Goal: Task Accomplishment & Management: Manage account settings

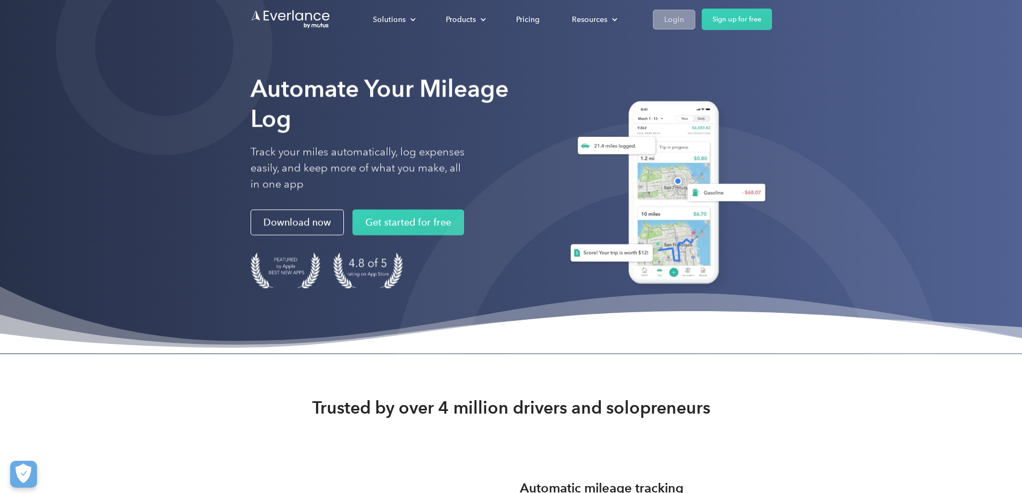
click at [684, 17] on div "Login" at bounding box center [674, 19] width 20 height 13
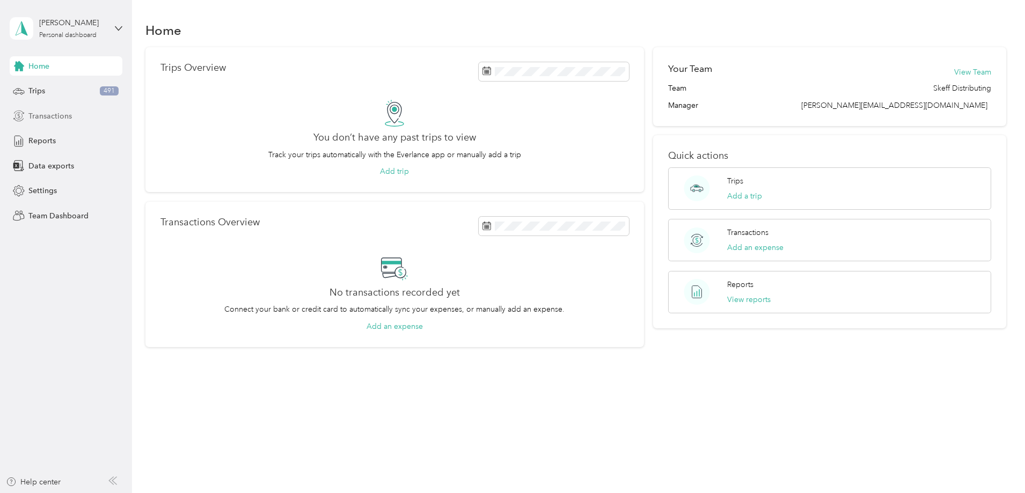
click at [57, 114] on span "Transactions" at bounding box center [49, 116] width 43 height 11
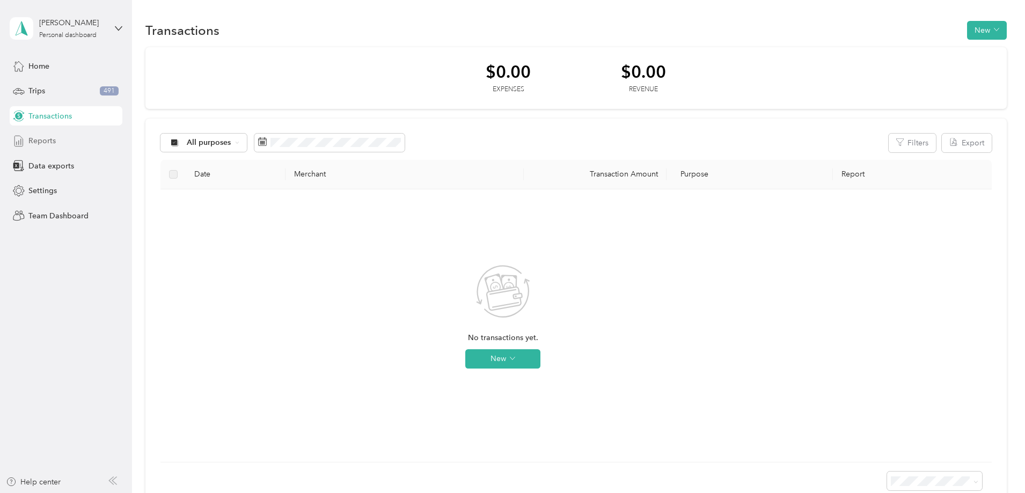
click at [42, 141] on span "Reports" at bounding box center [41, 140] width 27 height 11
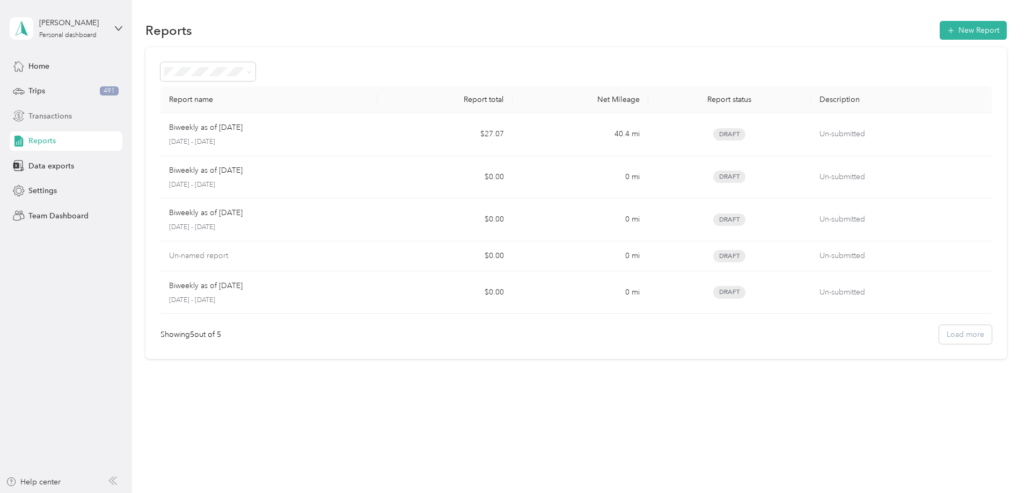
click at [50, 115] on span "Transactions" at bounding box center [49, 116] width 43 height 11
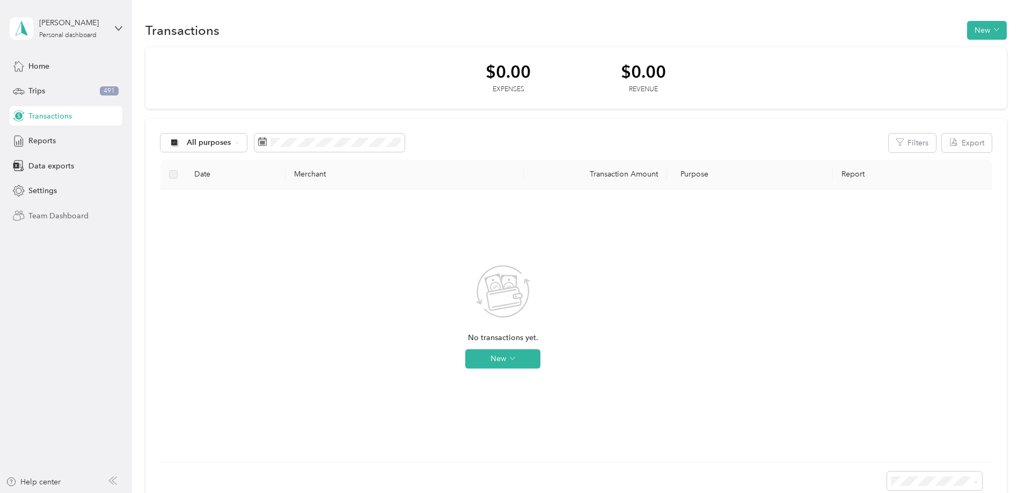
click at [61, 214] on span "Team Dashboard" at bounding box center [58, 215] width 60 height 11
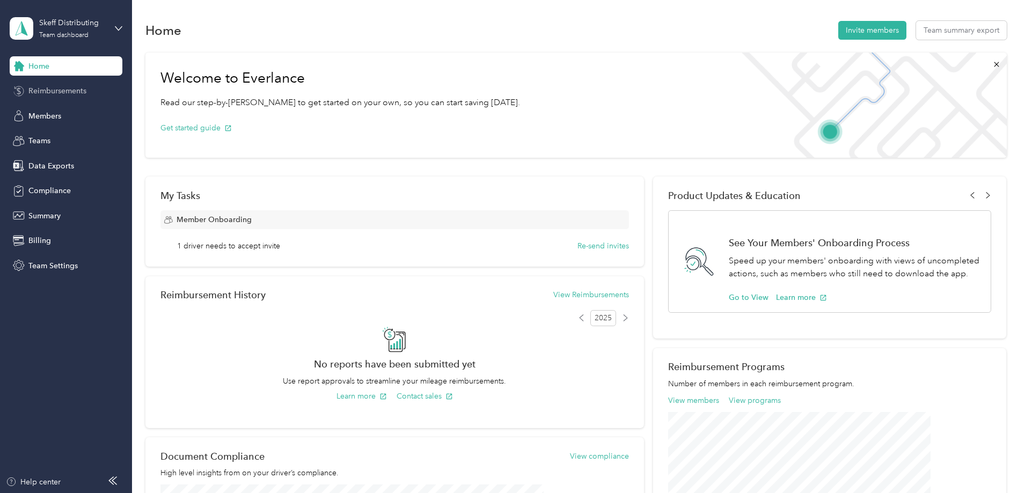
click at [63, 91] on span "Reimbursements" at bounding box center [57, 90] width 58 height 11
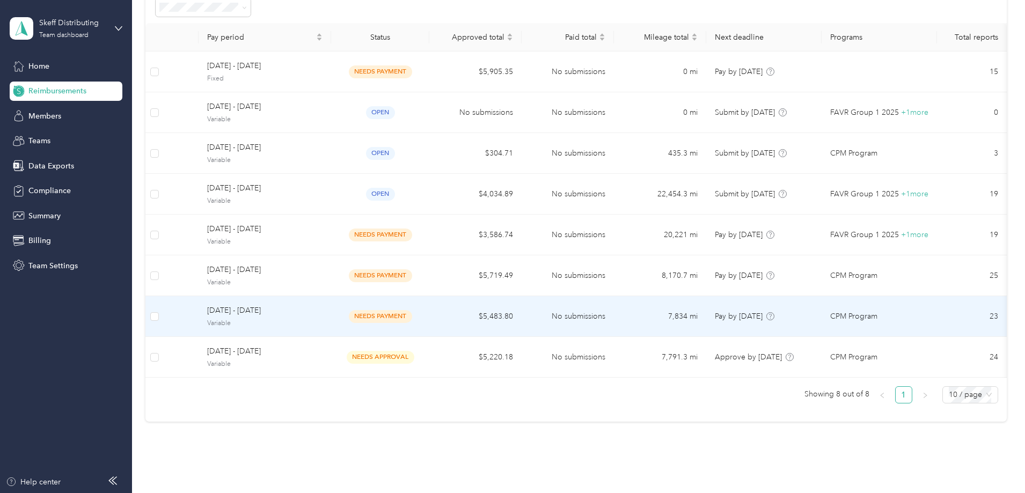
scroll to position [54, 0]
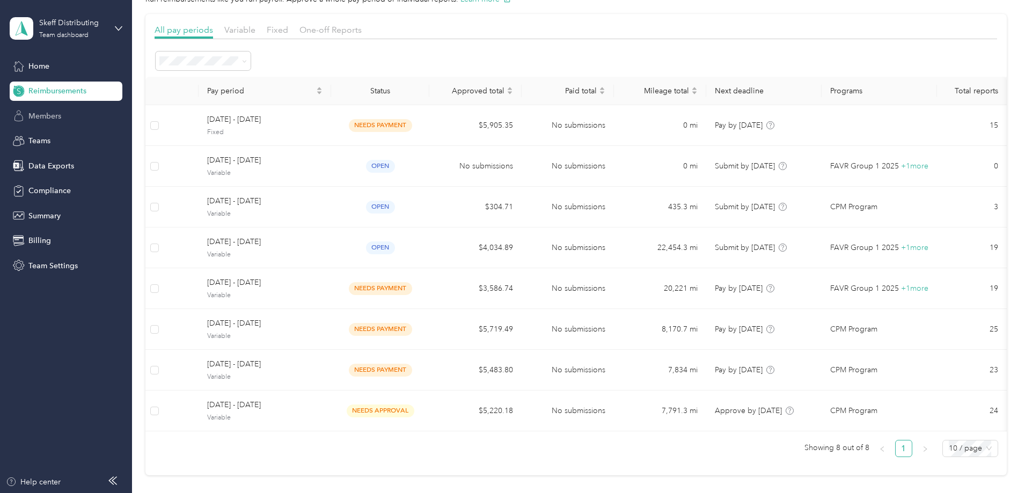
click at [52, 114] on span "Members" at bounding box center [44, 116] width 33 height 11
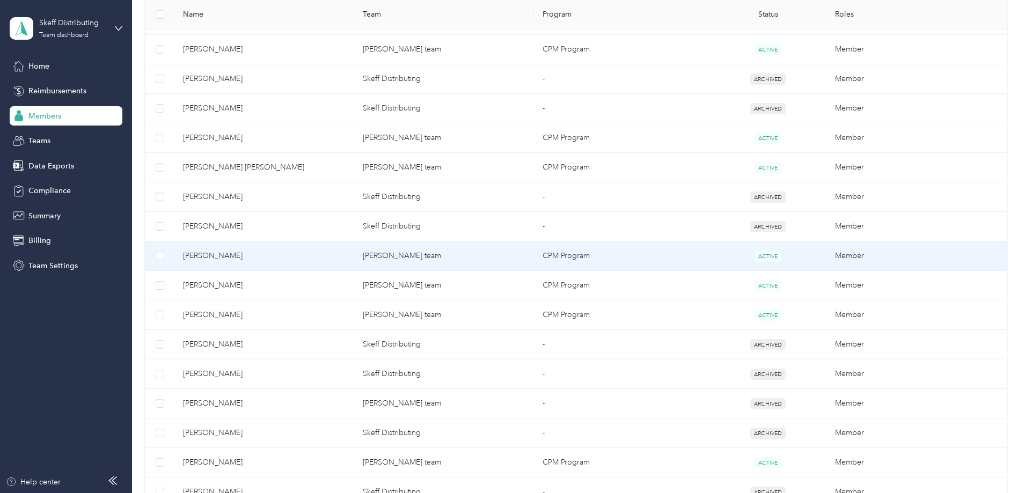
scroll to position [161, 0]
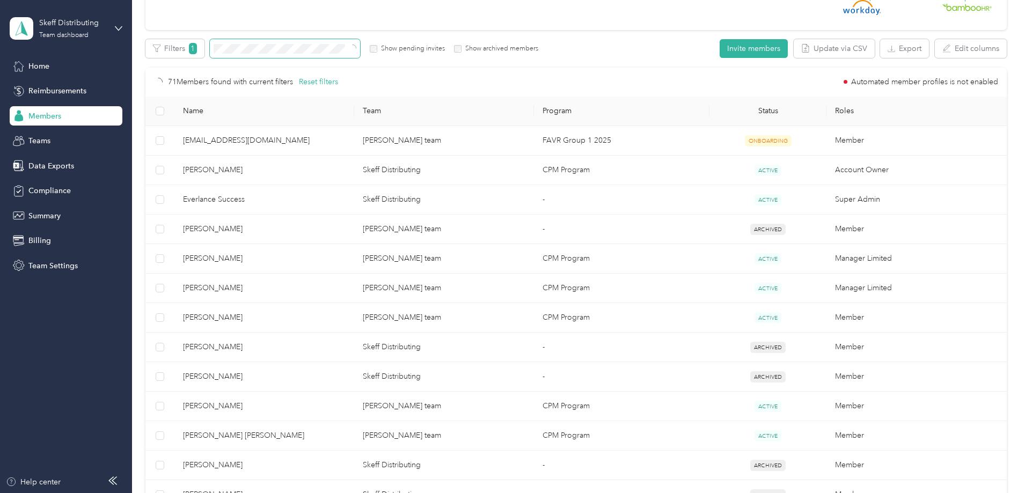
scroll to position [37, 0]
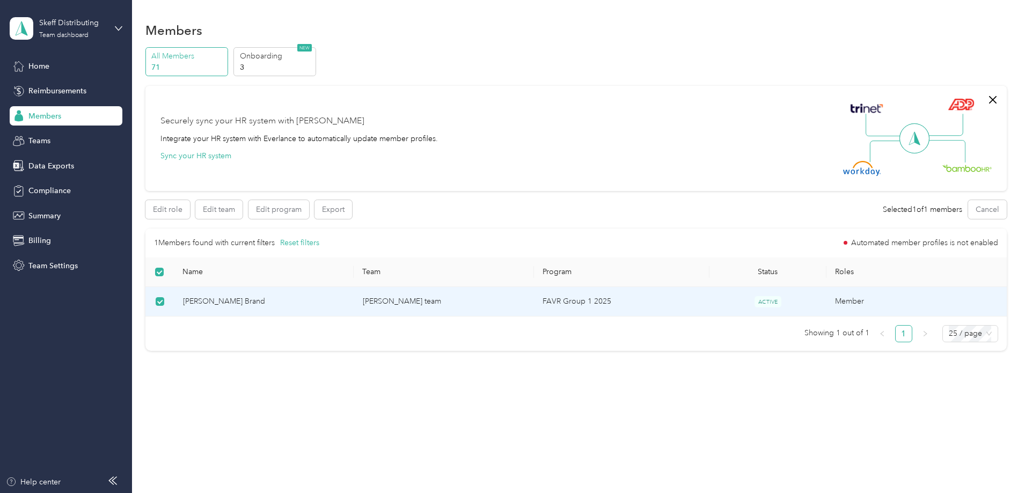
click at [289, 300] on span "[PERSON_NAME] Brand" at bounding box center [264, 302] width 163 height 12
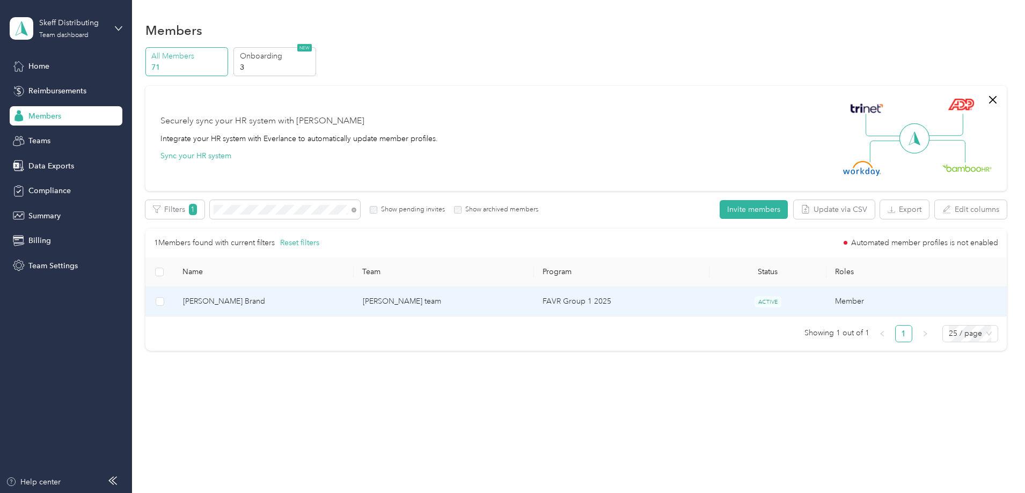
click at [291, 300] on span "[PERSON_NAME] Brand" at bounding box center [264, 302] width 163 height 12
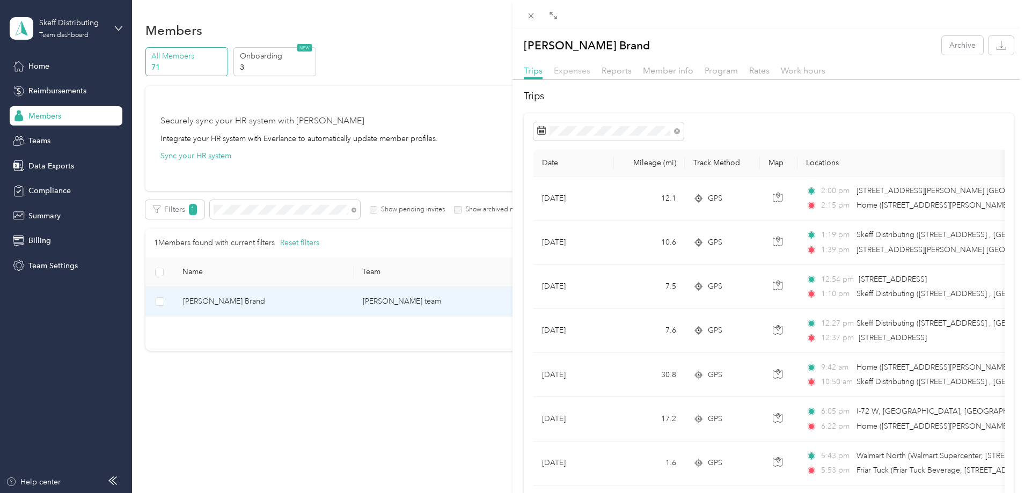
click at [582, 70] on span "Expenses" at bounding box center [572, 70] width 36 height 10
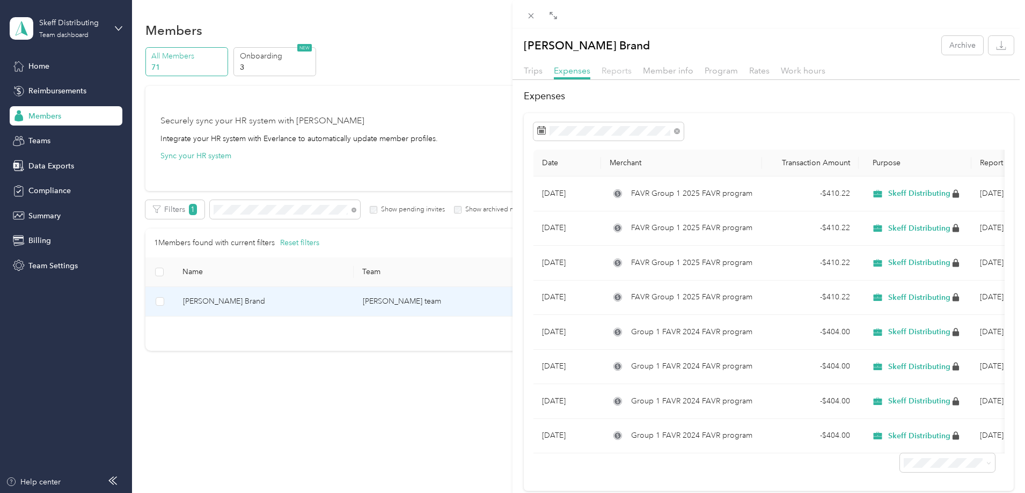
click at [623, 69] on span "Reports" at bounding box center [616, 70] width 30 height 10
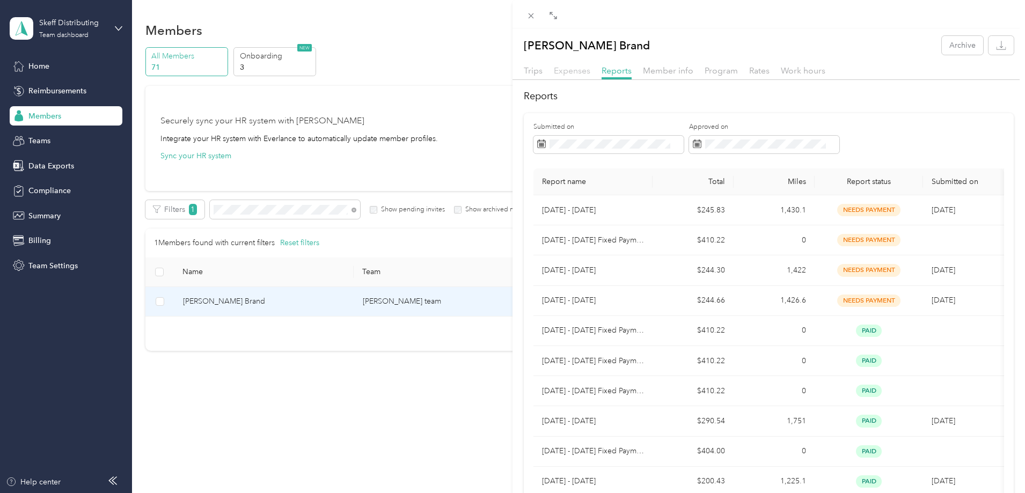
click at [576, 72] on span "Expenses" at bounding box center [572, 70] width 36 height 10
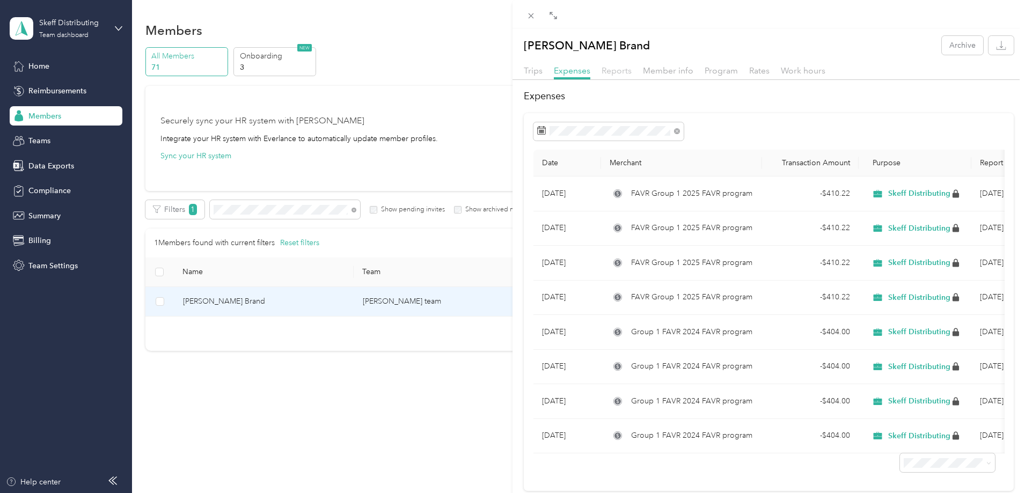
click at [617, 70] on span "Reports" at bounding box center [616, 70] width 30 height 10
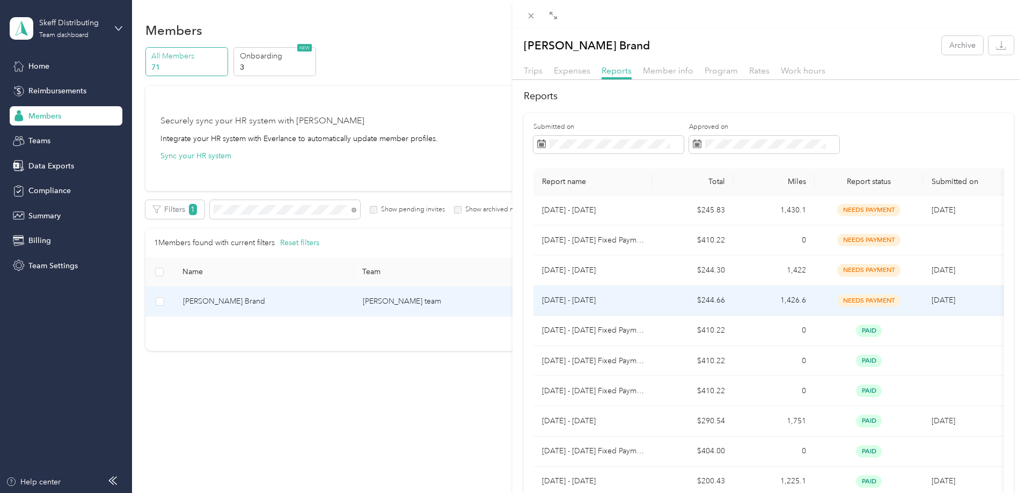
click at [585, 299] on p "[DATE] - [DATE]" at bounding box center [593, 301] width 102 height 12
